Goal: Task Accomplishment & Management: Manage account settings

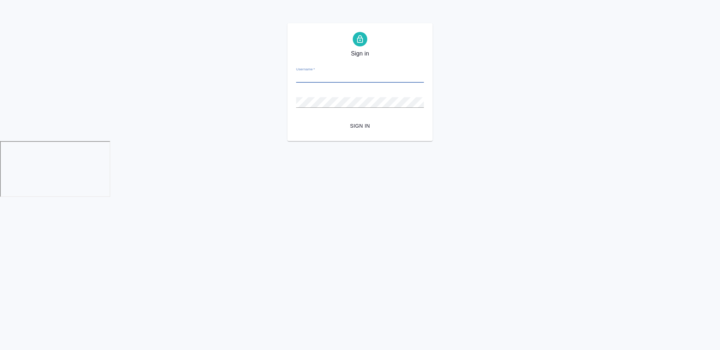
click at [347, 78] on input "Username   *" at bounding box center [360, 78] width 128 height 10
type input "a.chekhalkova@awatera.com"
click at [351, 119] on form "Username   * a.chekhalkova@awatera.com Password   * urlPath   * /all-orders Sig…" at bounding box center [360, 96] width 128 height 71
click at [354, 123] on span "Sign in" at bounding box center [360, 126] width 116 height 9
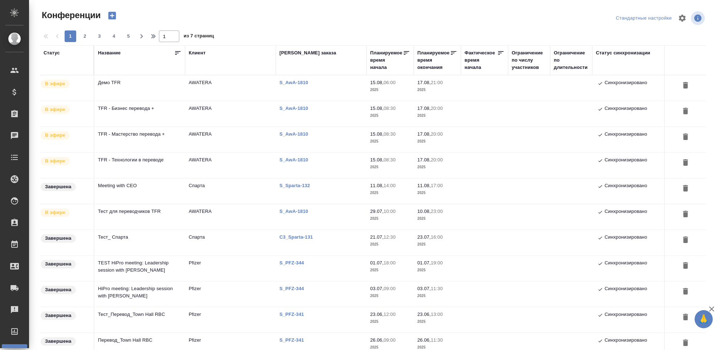
click at [139, 93] on td "Демо TFR" at bounding box center [139, 87] width 91 height 25
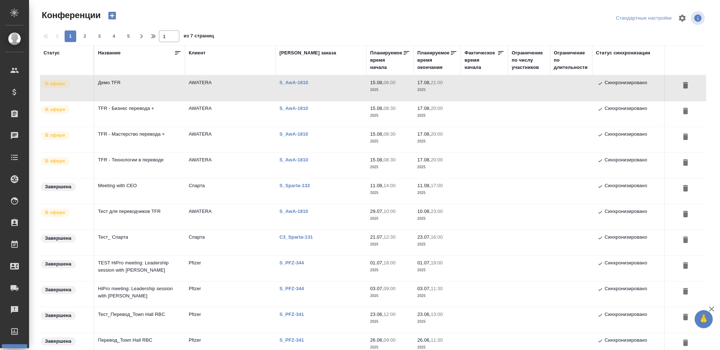
click at [139, 93] on td "Демо TFR" at bounding box center [139, 87] width 91 height 25
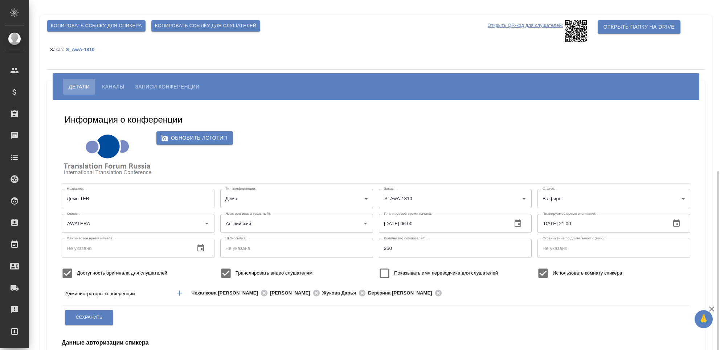
scroll to position [101, 0]
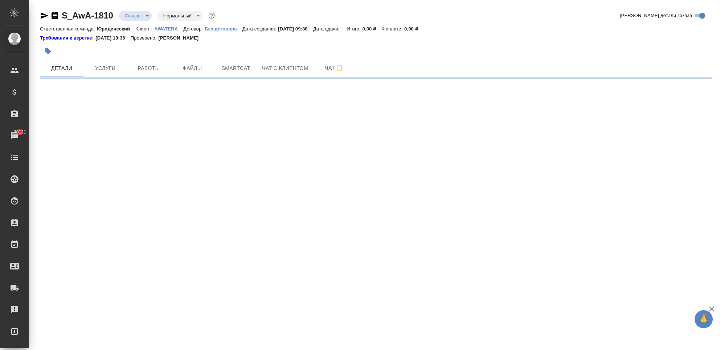
select select "RU"
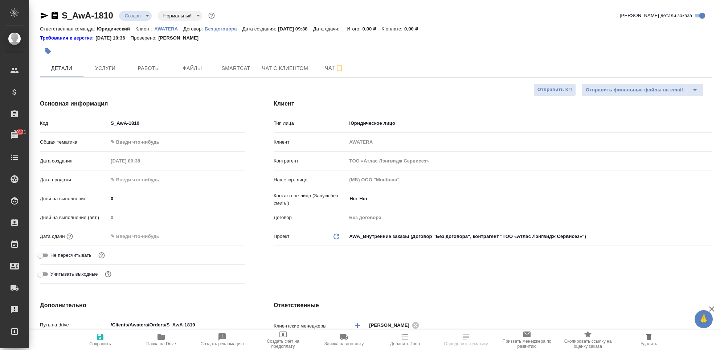
type textarea "x"
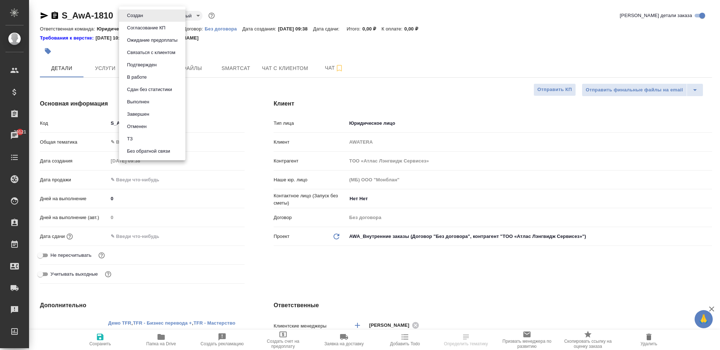
click at [144, 19] on body "🙏 .cls-1 fill:#fff; AWATERA Chekhalkova Anastasia Клиенты Спецификации Заказы 2…" at bounding box center [360, 204] width 720 height 409
click at [155, 113] on li "Завершен" at bounding box center [152, 114] width 66 height 12
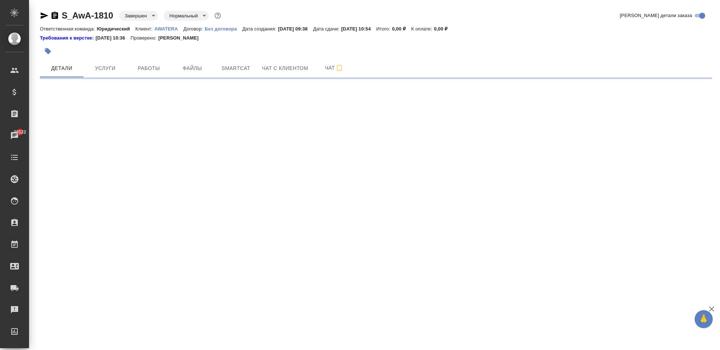
select select "RU"
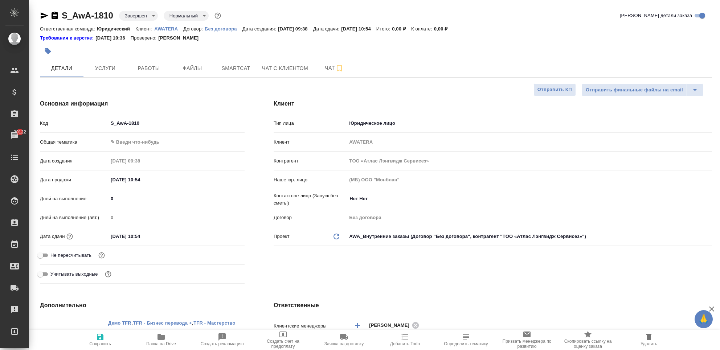
type textarea "x"
click at [170, 343] on span "Папка на Drive" at bounding box center [161, 343] width 30 height 5
type textarea "x"
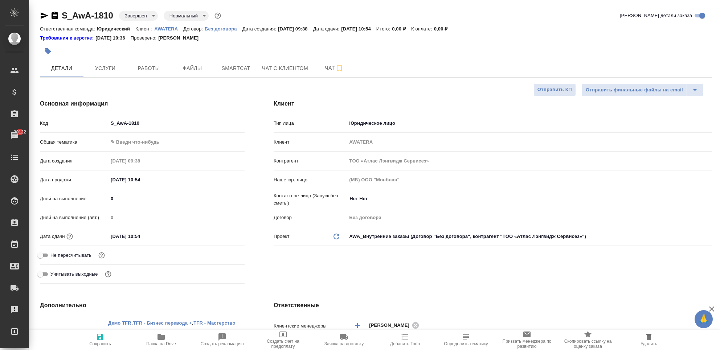
type textarea "x"
